Goal: Check status: Check status

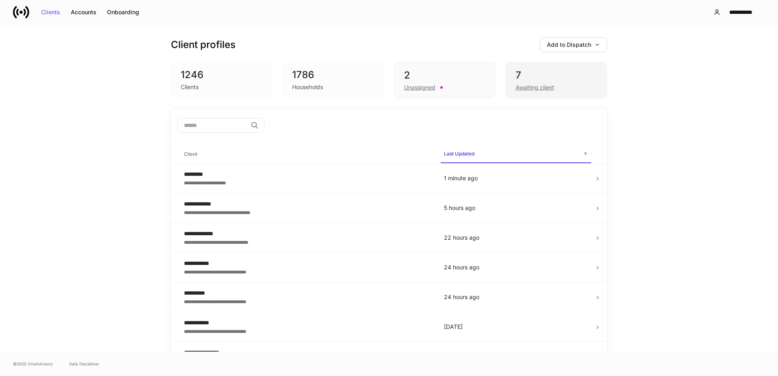
click at [536, 89] on div "Awaiting client" at bounding box center [535, 87] width 39 height 8
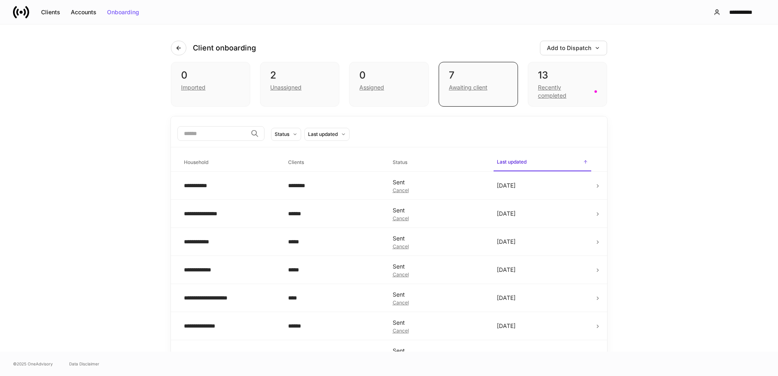
scroll to position [18, 0]
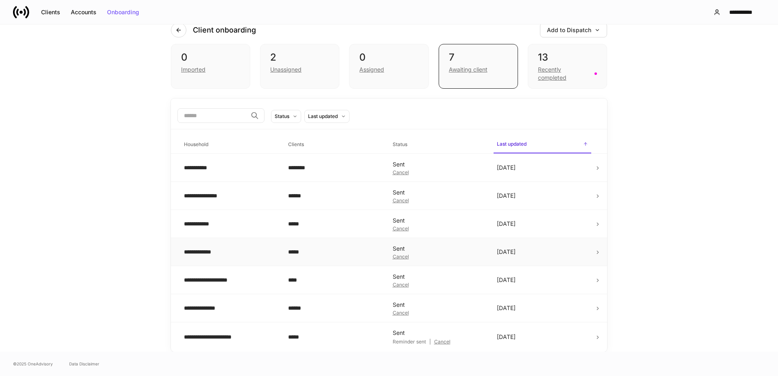
click at [599, 252] on td at bounding box center [601, 252] width 13 height 28
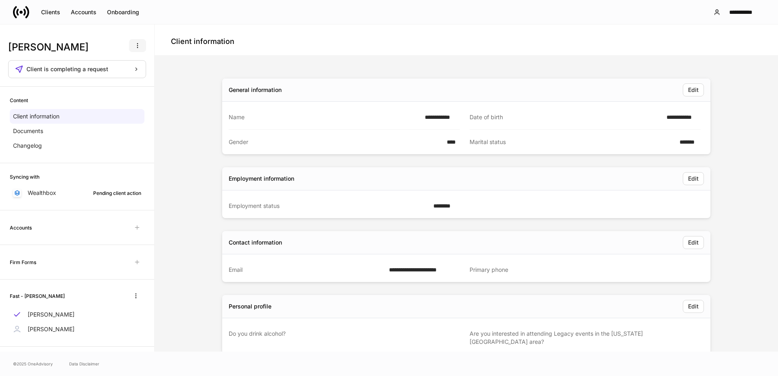
click at [134, 46] on icon "button" at bounding box center [137, 45] width 7 height 7
click at [94, 40] on div at bounding box center [389, 188] width 778 height 376
click at [134, 71] on icon "button" at bounding box center [137, 69] width 6 height 6
